Goal: Task Accomplishment & Management: Use online tool/utility

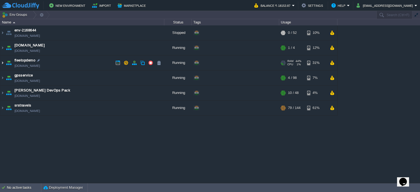
click at [4, 63] on img at bounding box center [2, 62] width 4 height 15
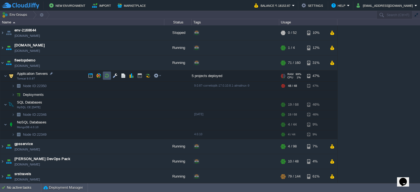
click at [107, 77] on button "button" at bounding box center [106, 75] width 5 height 5
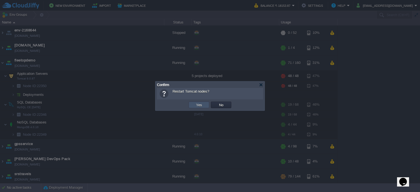
click at [197, 103] on button "Yes" at bounding box center [198, 104] width 9 height 5
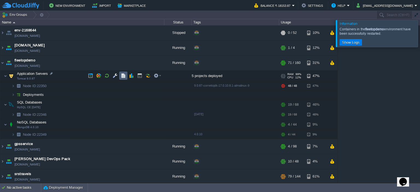
click at [124, 77] on button "button" at bounding box center [123, 75] width 5 height 5
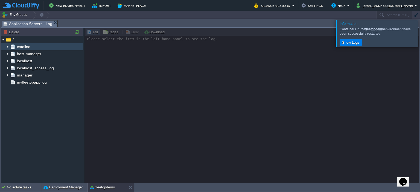
click at [8, 47] on img at bounding box center [7, 46] width 4 height 7
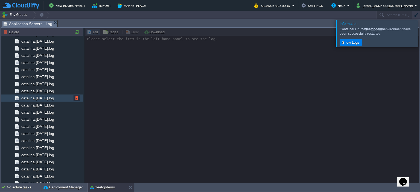
scroll to position [556, 0]
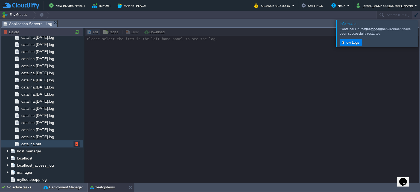
click at [40, 145] on span "catalina.out" at bounding box center [31, 143] width 22 height 5
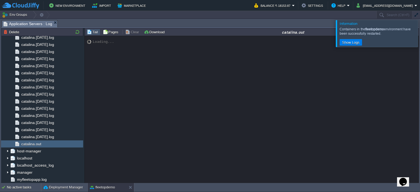
click at [419, 29] on div at bounding box center [426, 33] width 0 height 27
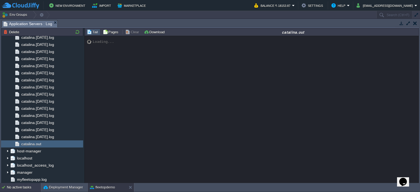
click at [32, 186] on div "No active tasks" at bounding box center [24, 187] width 34 height 9
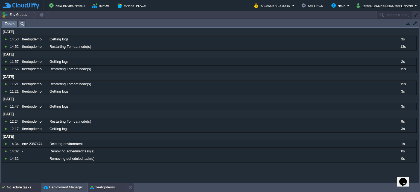
click at [108, 186] on button "fleetopdemo" at bounding box center [102, 187] width 25 height 5
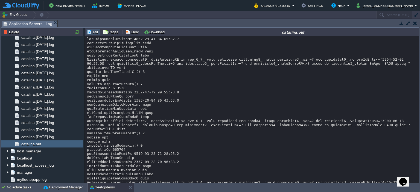
scroll to position [13022, 0]
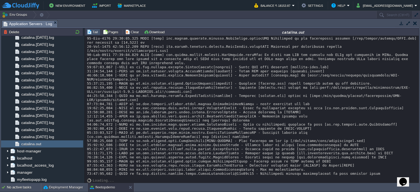
click at [131, 28] on div "Tail Pages Clear Download catalina.out" at bounding box center [251, 32] width 334 height 8
click at [133, 32] on button "Clear" at bounding box center [132, 31] width 15 height 5
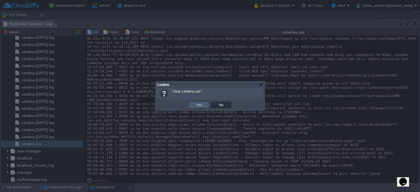
click at [204, 107] on td "Yes" at bounding box center [198, 105] width 20 height 7
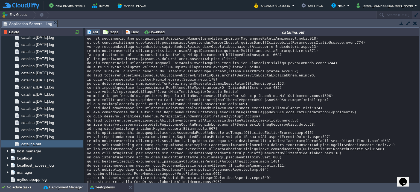
scroll to position [2133, 0]
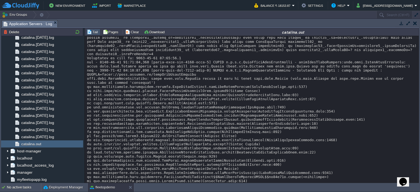
scroll to position [2334, 0]
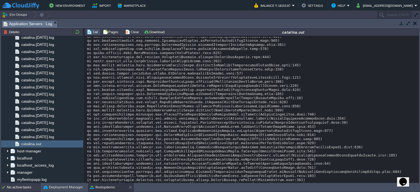
click at [28, 189] on div "No active tasks" at bounding box center [24, 187] width 34 height 9
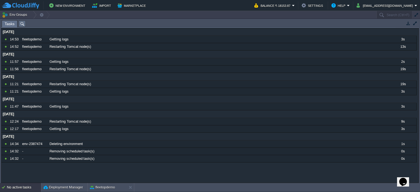
click at [28, 189] on div "No active tasks" at bounding box center [24, 187] width 34 height 9
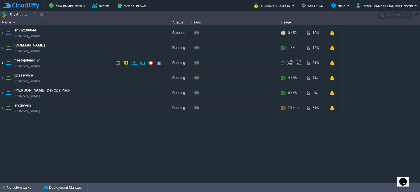
click at [2, 61] on img at bounding box center [2, 62] width 4 height 15
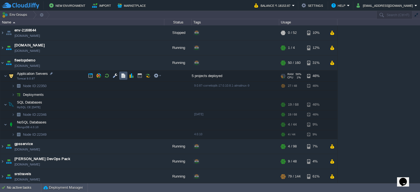
click at [124, 77] on button "button" at bounding box center [123, 75] width 5 height 5
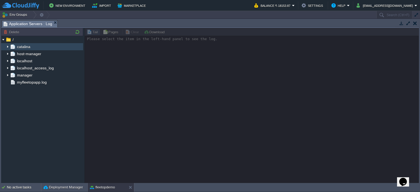
click at [6, 46] on img at bounding box center [7, 46] width 4 height 7
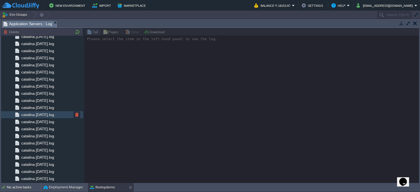
scroll to position [556, 0]
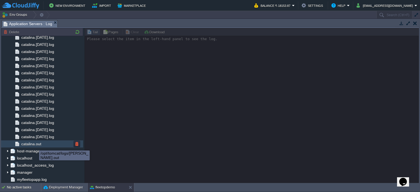
click at [35, 145] on span "catalina.out" at bounding box center [31, 143] width 22 height 5
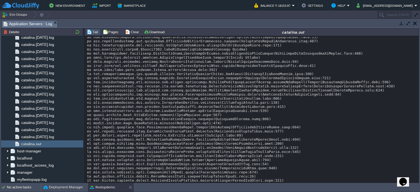
scroll to position [18235, 0]
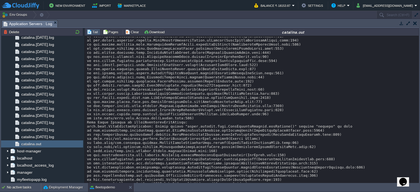
scroll to position [18103, 0]
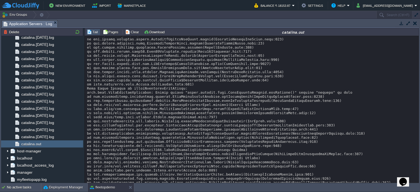
scroll to position [18138, 0]
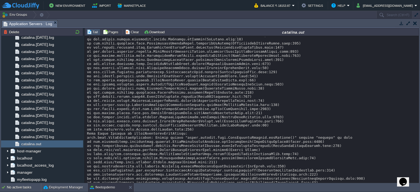
scroll to position [18091, 0]
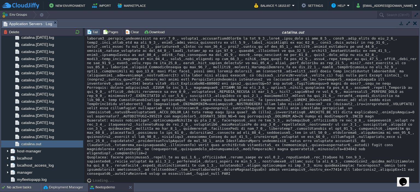
scroll to position [0, 0]
